Goal: Check status: Check status

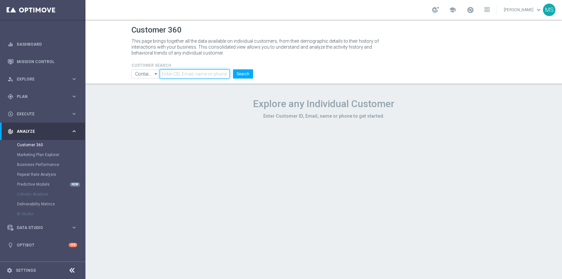
click at [173, 74] on input "text" at bounding box center [195, 73] width 70 height 9
paste input "3103596"
type input "3103596"
click at [233, 69] on button "Search" at bounding box center [243, 73] width 20 height 9
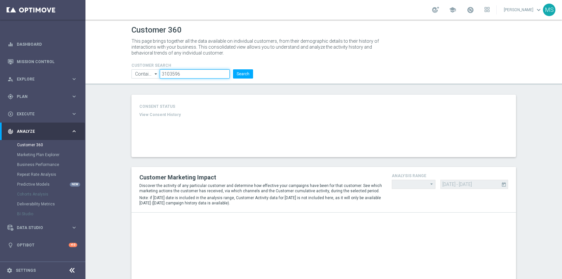
type input "Last 30 days"
type input "Deposit Amount"
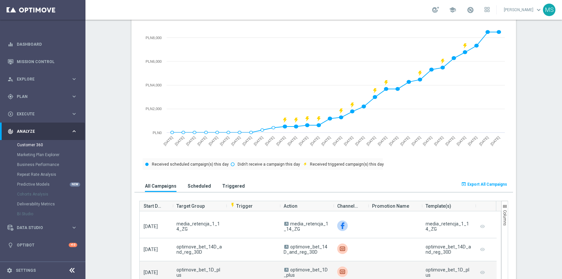
scroll to position [240, 0]
